Goal: Task Accomplishment & Management: Manage account settings

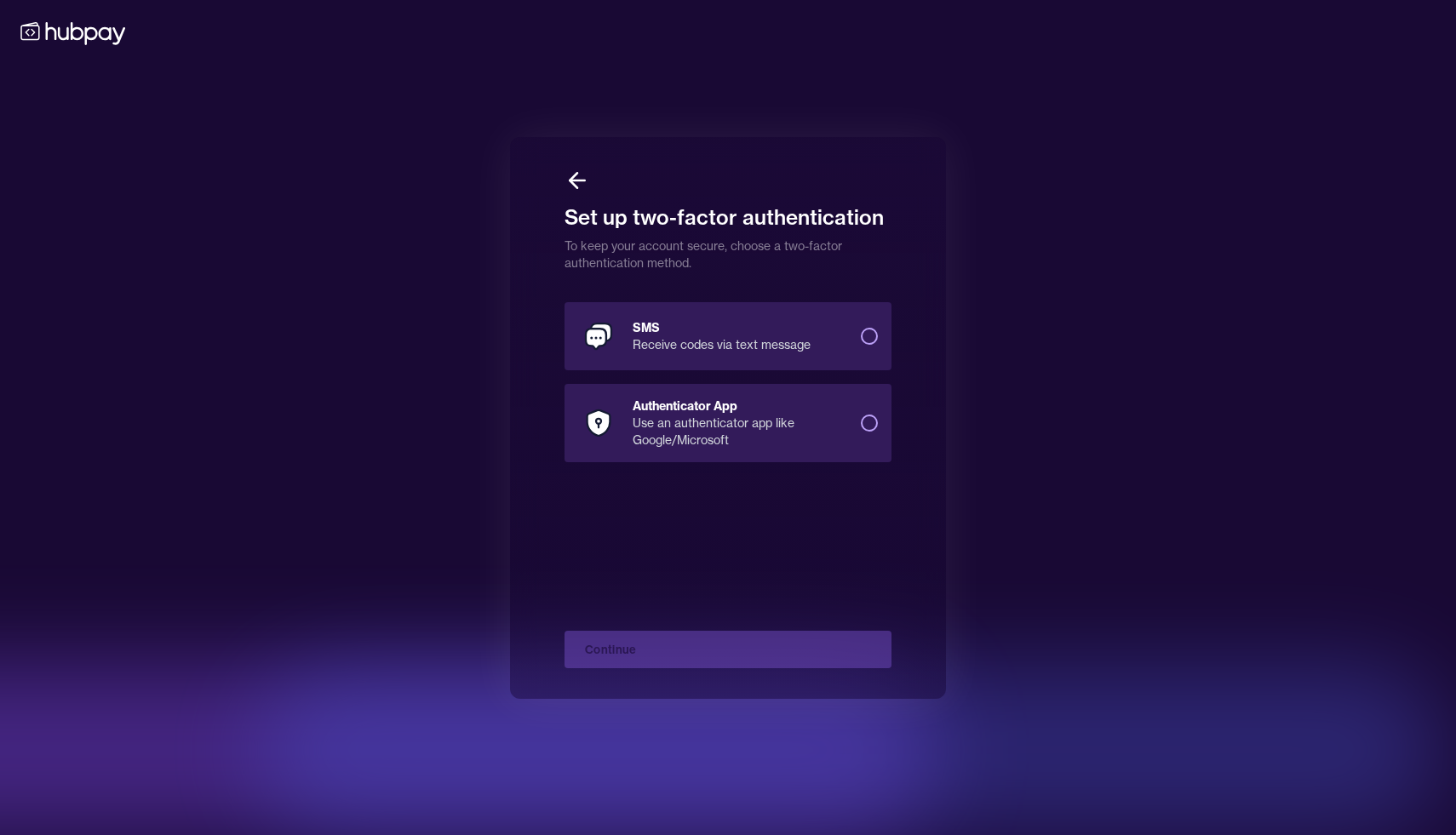
click at [873, 335] on button "SMS Receive codes via text message" at bounding box center [869, 336] width 17 height 17
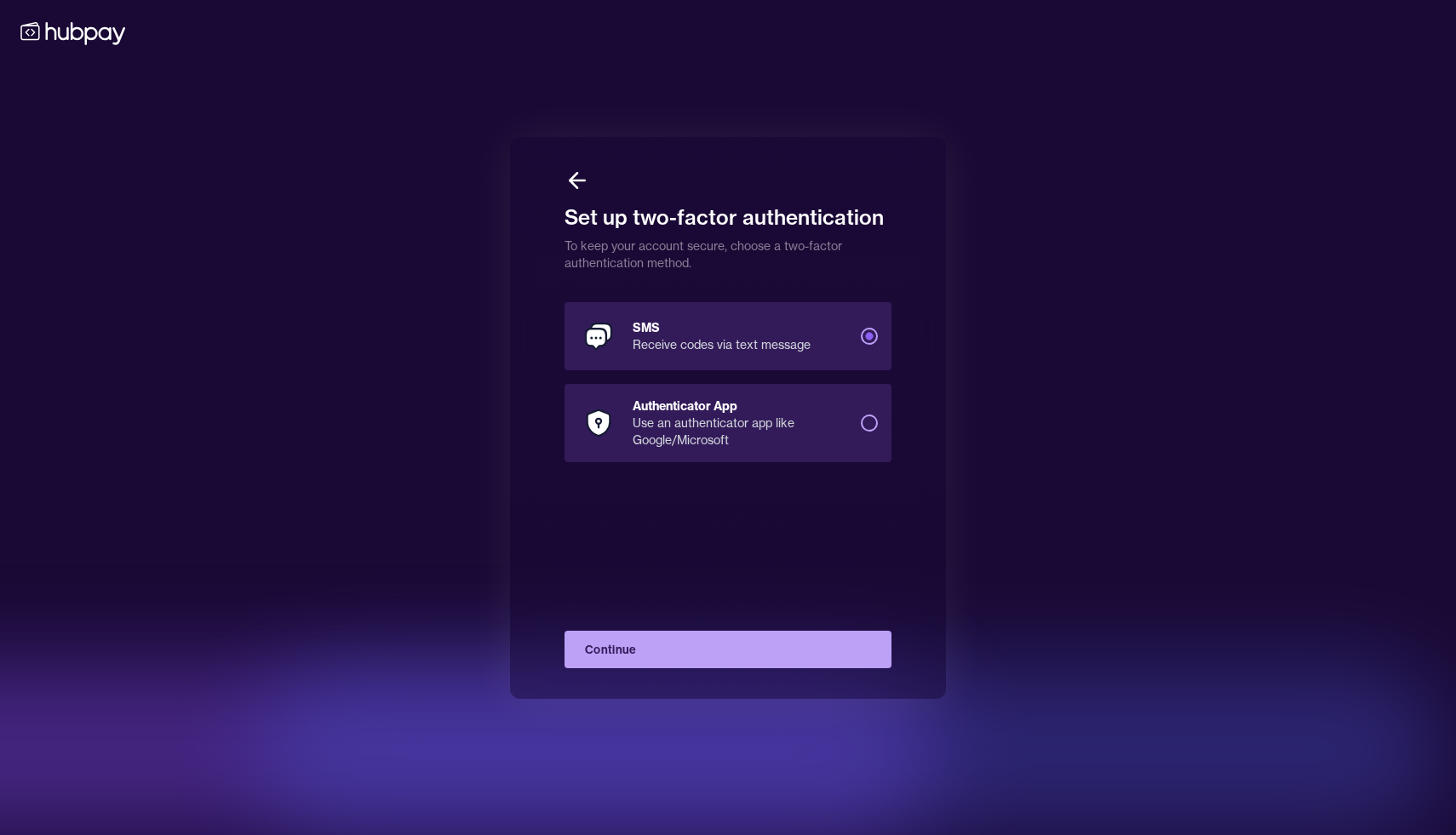
click at [743, 658] on button "Continue" at bounding box center [728, 649] width 327 height 37
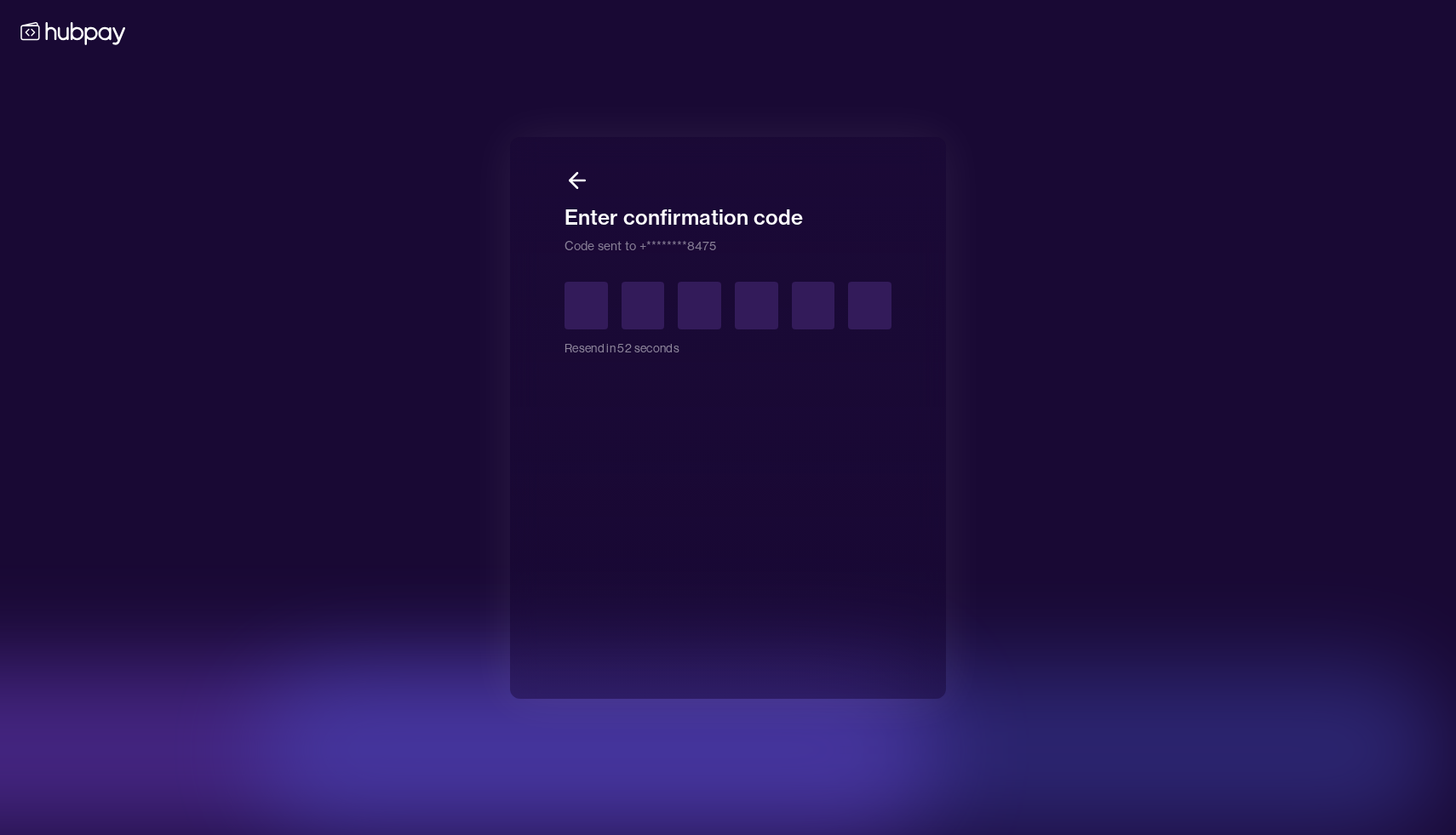
type input "*"
